Goal: Go to known website: Access a specific website the user already knows

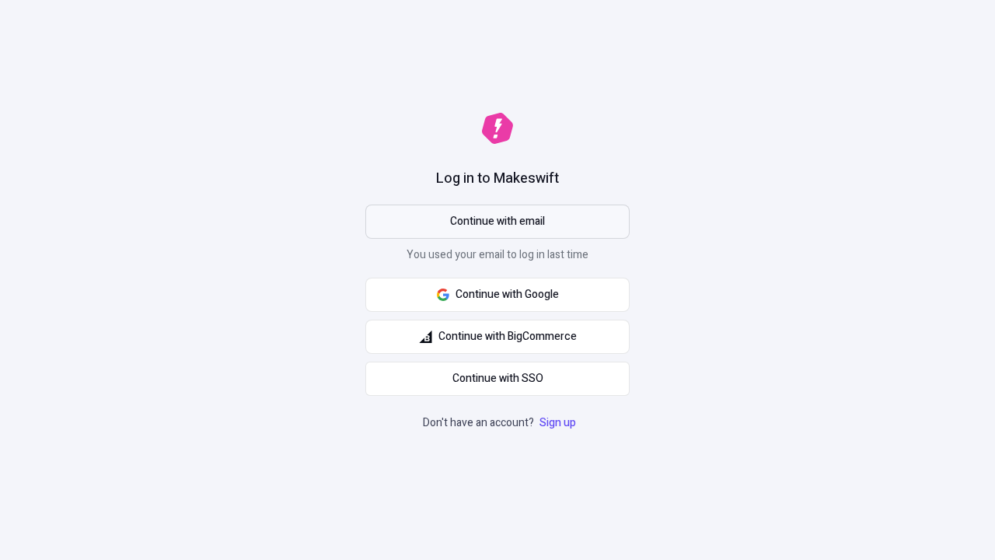
click at [497, 222] on span "Continue with email" at bounding box center [497, 221] width 95 height 17
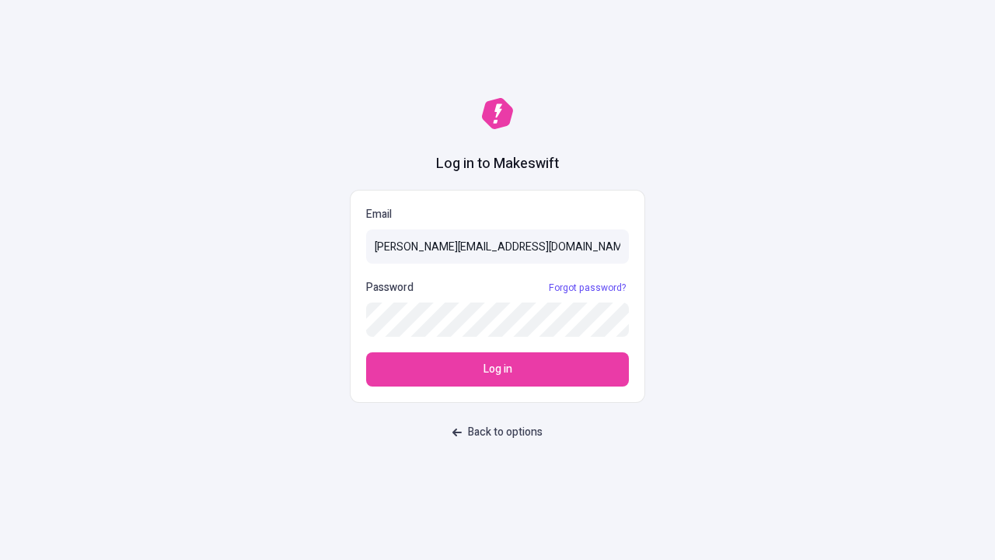
type input "sasha+test-ui@makeswift.com"
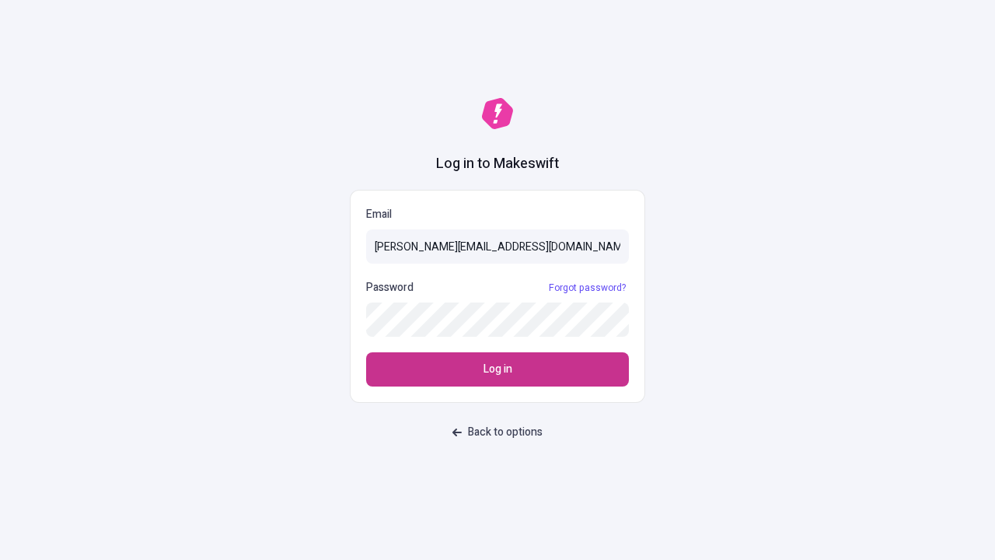
click at [497, 369] on span "Log in" at bounding box center [497, 369] width 29 height 17
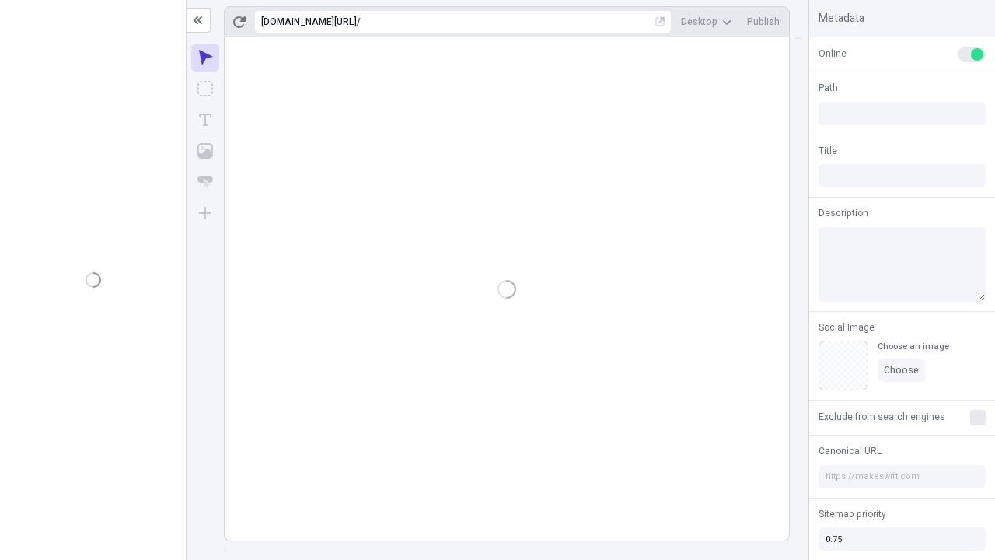
type input "/deep-link-[PERSON_NAME]"
